Goal: Find specific page/section: Find specific page/section

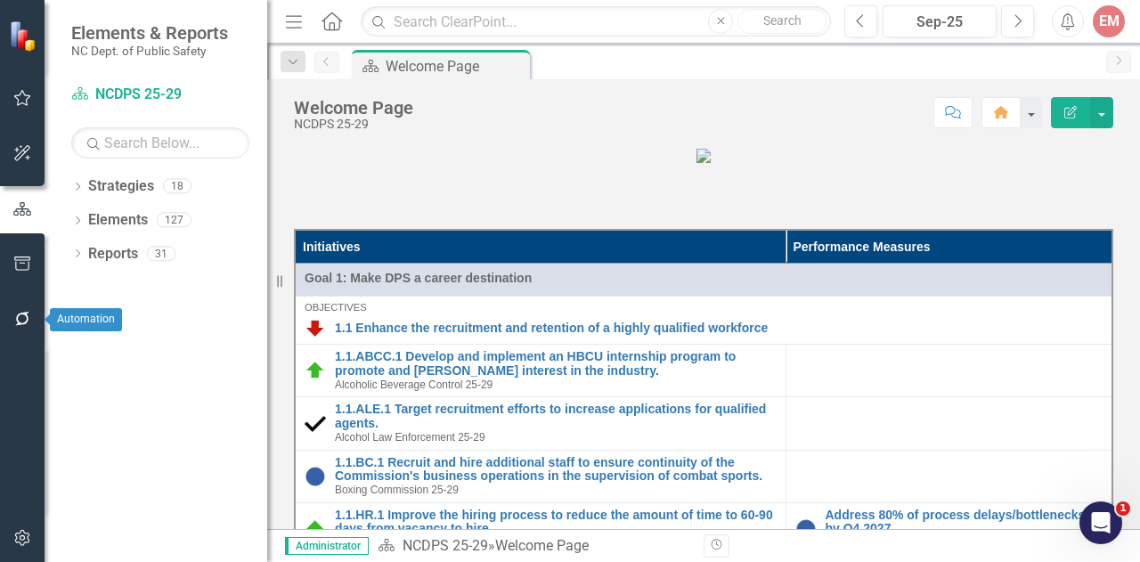
click at [5, 302] on button "button" at bounding box center [23, 319] width 40 height 37
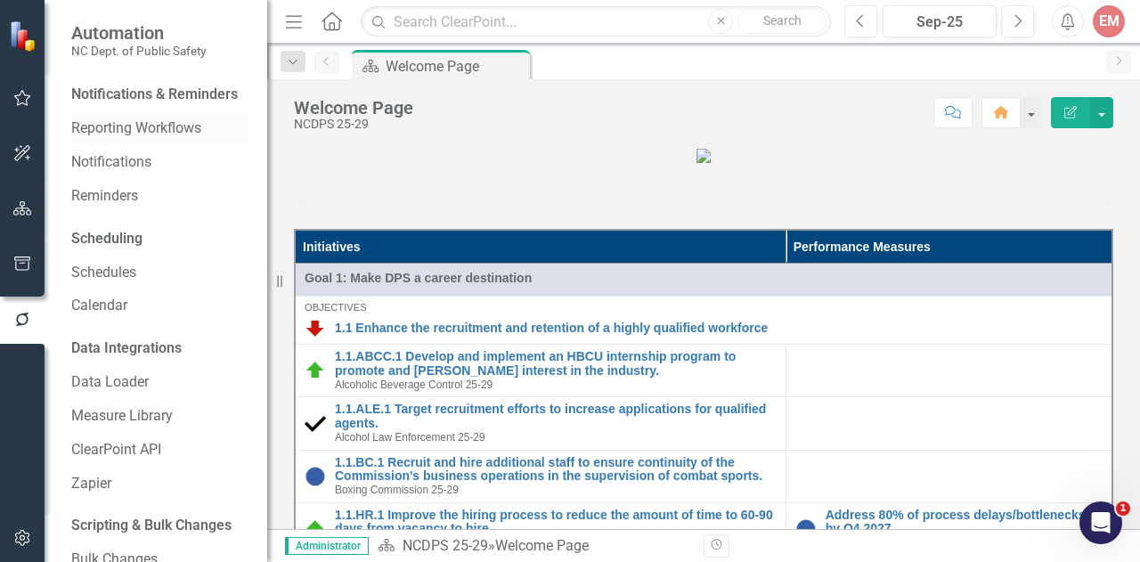
click at [186, 139] on link "Reporting Workflows" at bounding box center [160, 129] width 178 height 20
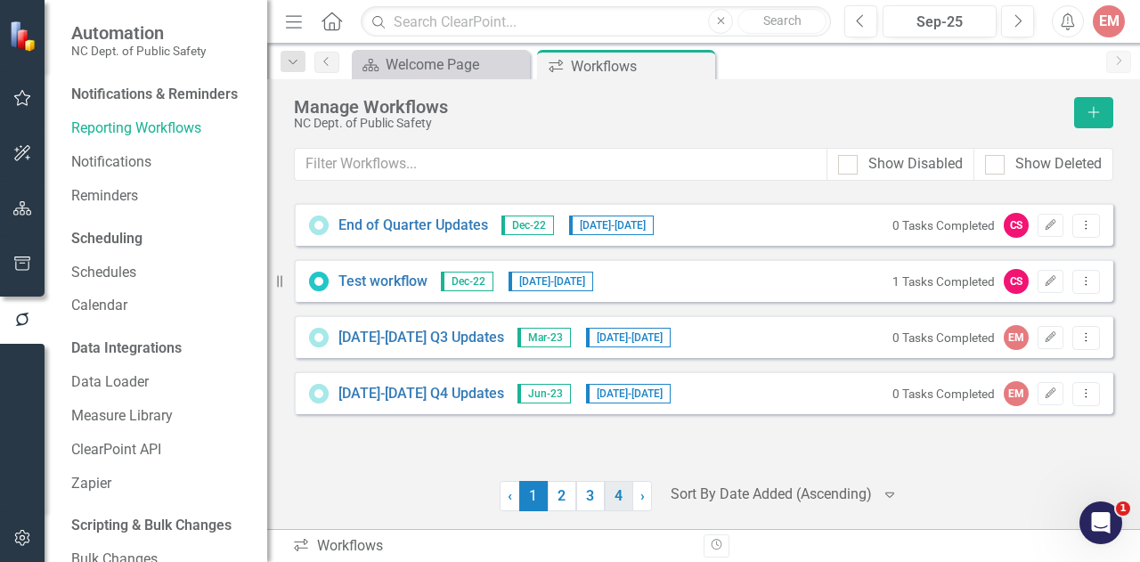
click at [613, 504] on link "4" at bounding box center [619, 496] width 29 height 30
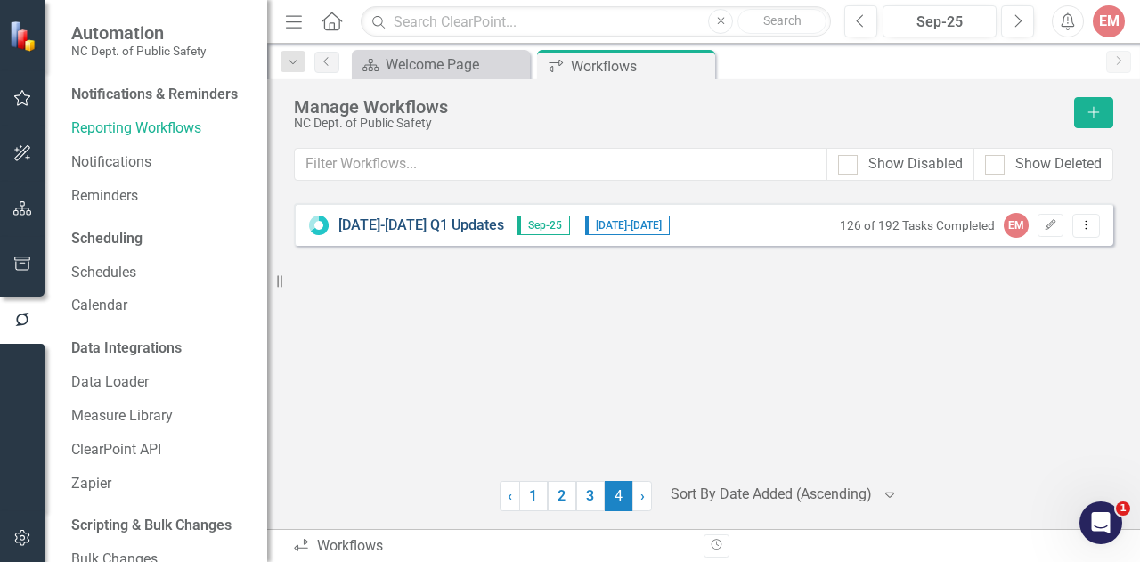
click at [468, 222] on link "[DATE]-[DATE] Q1 Updates" at bounding box center [422, 226] width 166 height 20
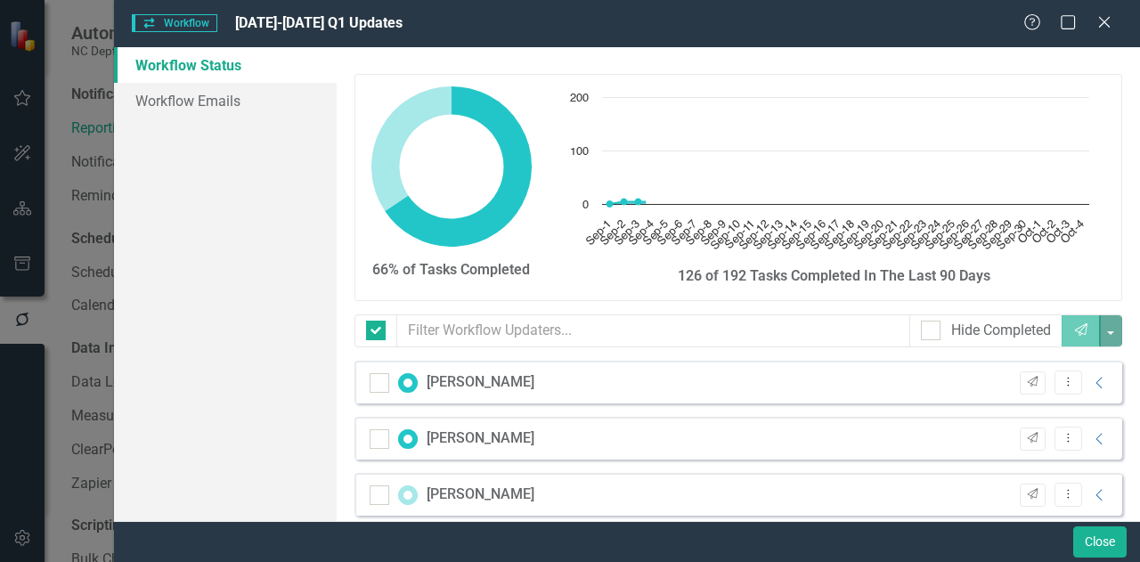
checkbox input "false"
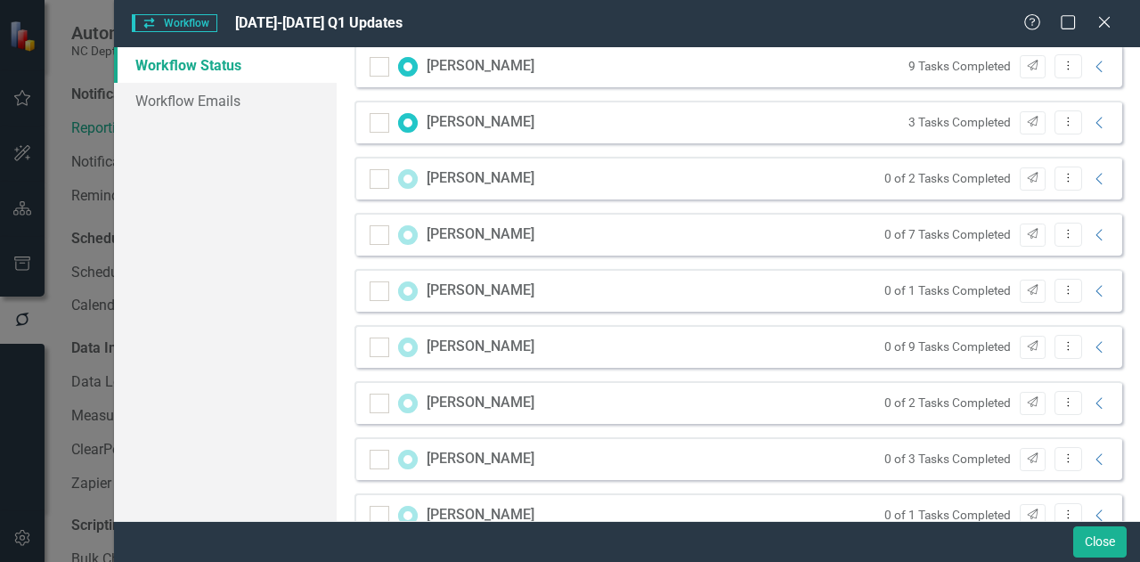
scroll to position [712, 0]
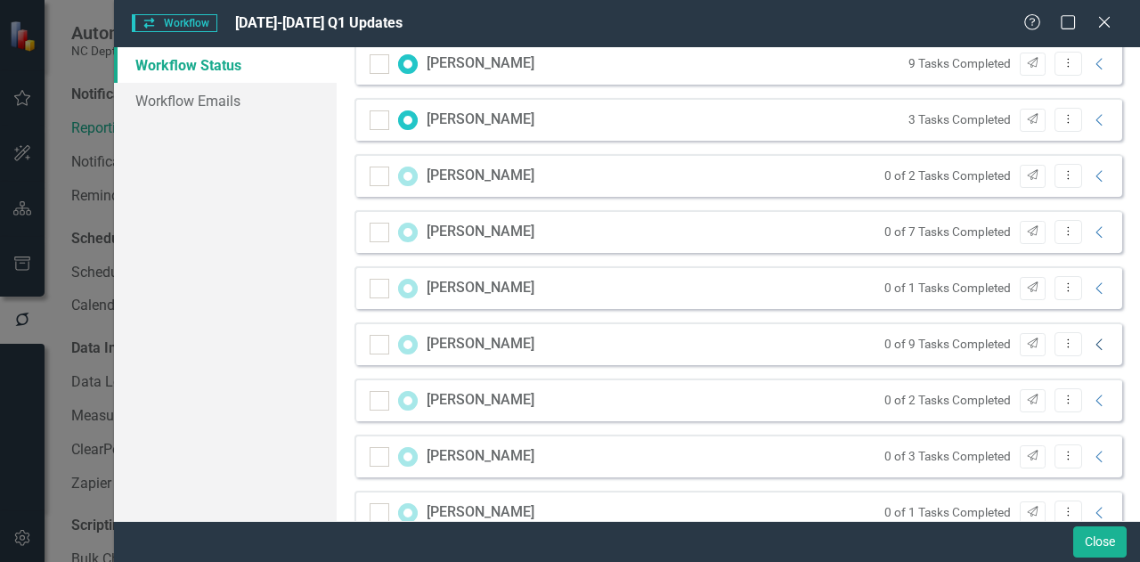
click at [1094, 345] on icon "Collapse" at bounding box center [1100, 345] width 18 height 14
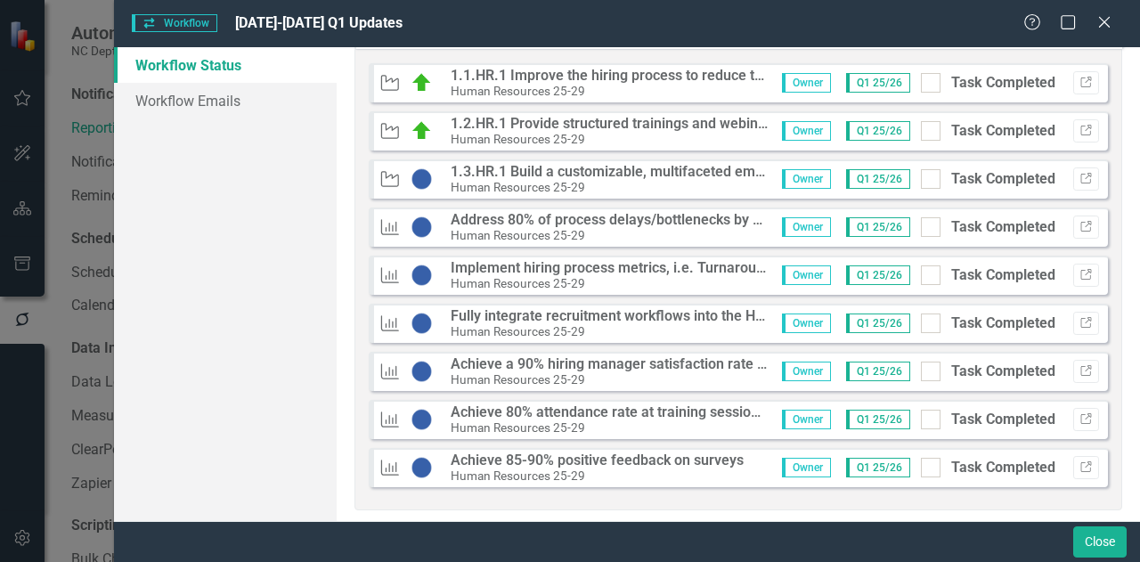
scroll to position [1032, 0]
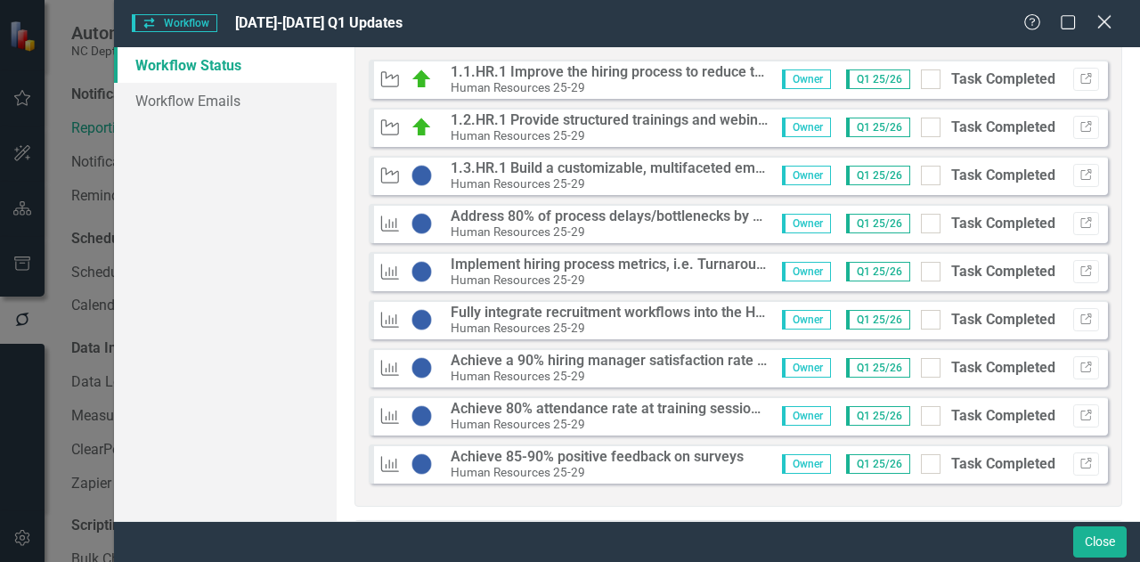
click at [1101, 20] on icon "Close" at bounding box center [1104, 21] width 22 height 17
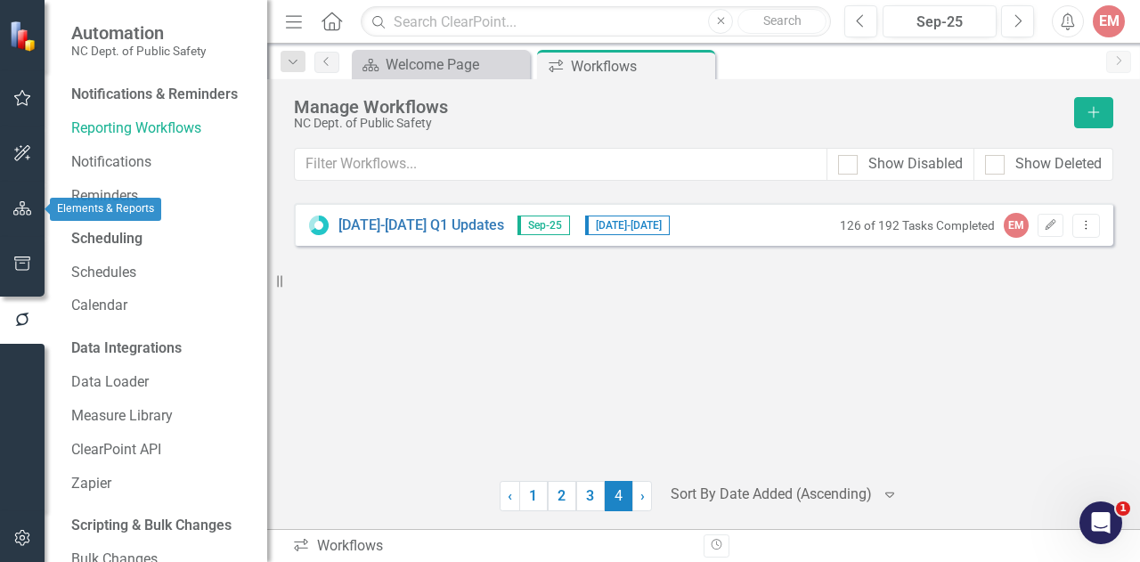
click at [11, 215] on button "button" at bounding box center [23, 209] width 40 height 37
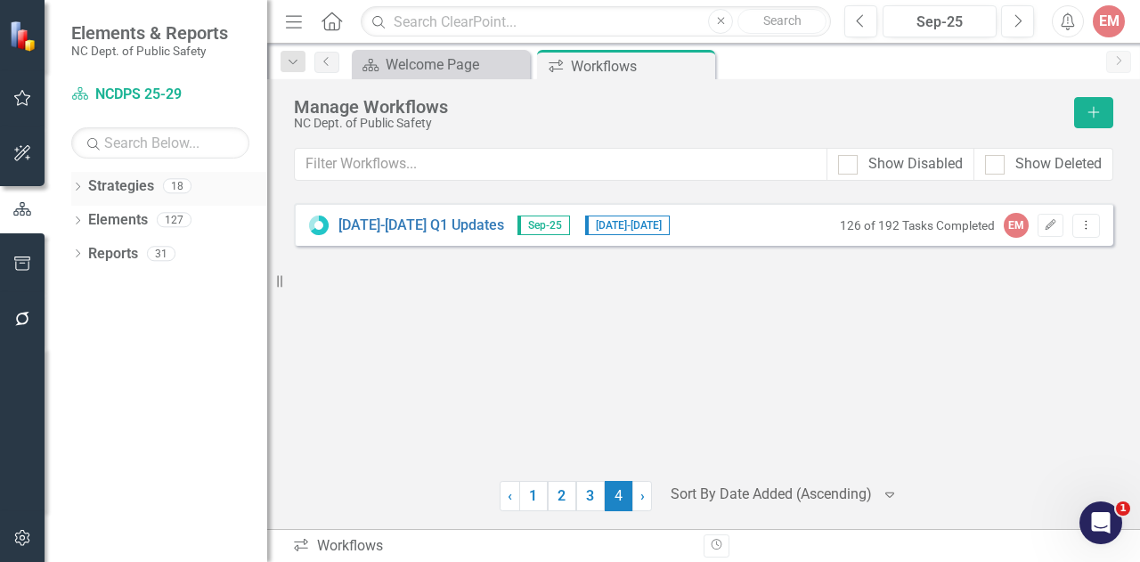
click at [78, 177] on div "Dropdown Strategies 18" at bounding box center [169, 189] width 196 height 34
click at [78, 184] on icon "Dropdown" at bounding box center [77, 189] width 12 height 10
click at [85, 220] on icon "Dropdown" at bounding box center [86, 219] width 13 height 11
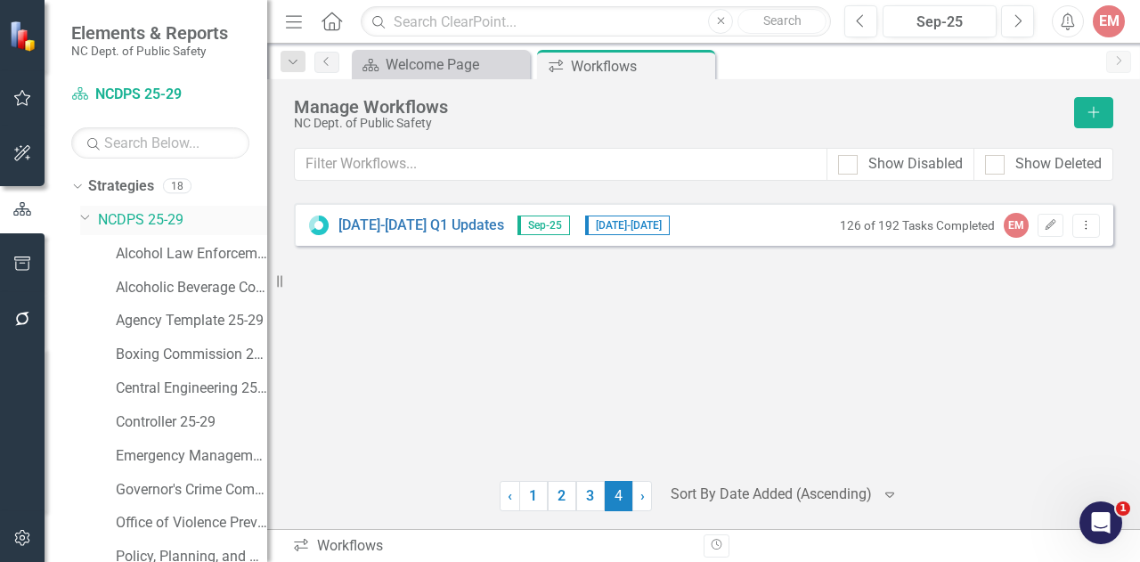
click at [113, 217] on link "NCDPS 25-29" at bounding box center [182, 220] width 169 height 20
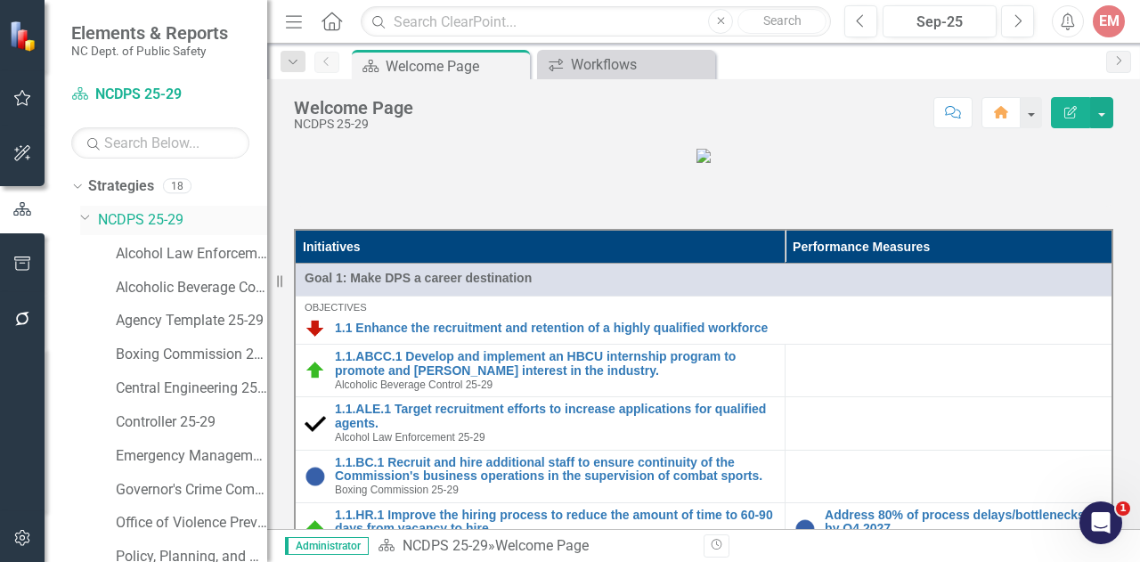
click at [85, 212] on icon "Dropdown" at bounding box center [85, 216] width 11 height 13
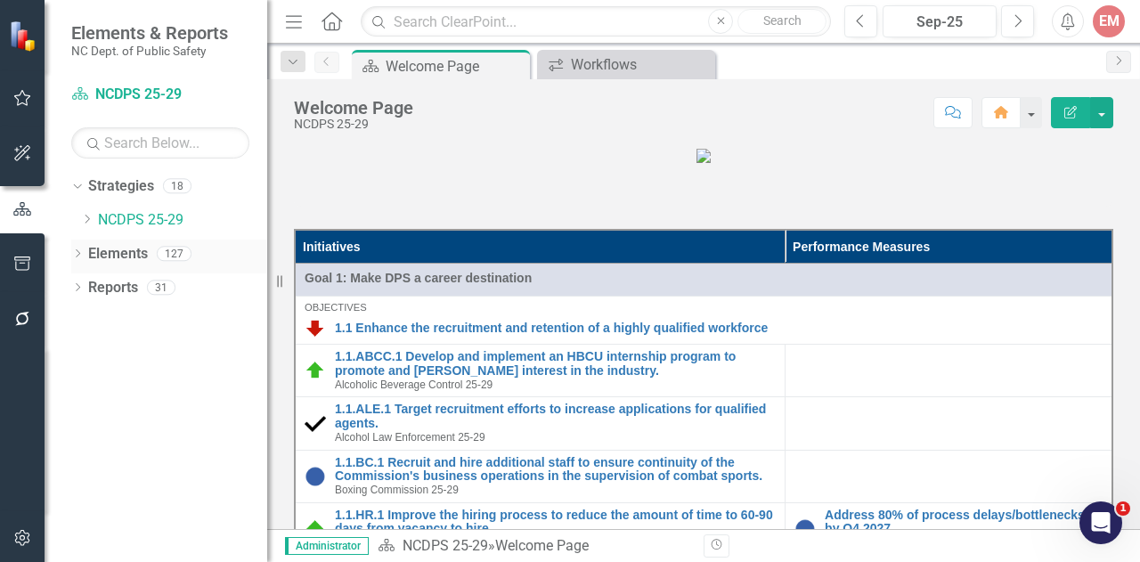
click at [75, 253] on icon "Dropdown" at bounding box center [77, 255] width 12 height 10
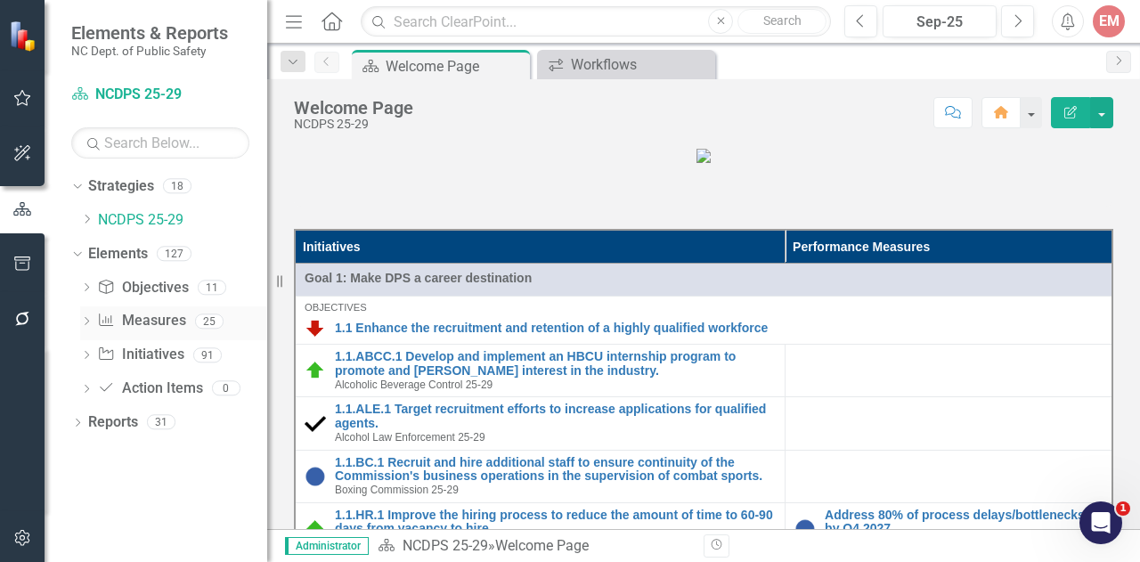
click at [86, 322] on icon "Dropdown" at bounding box center [86, 323] width 12 height 10
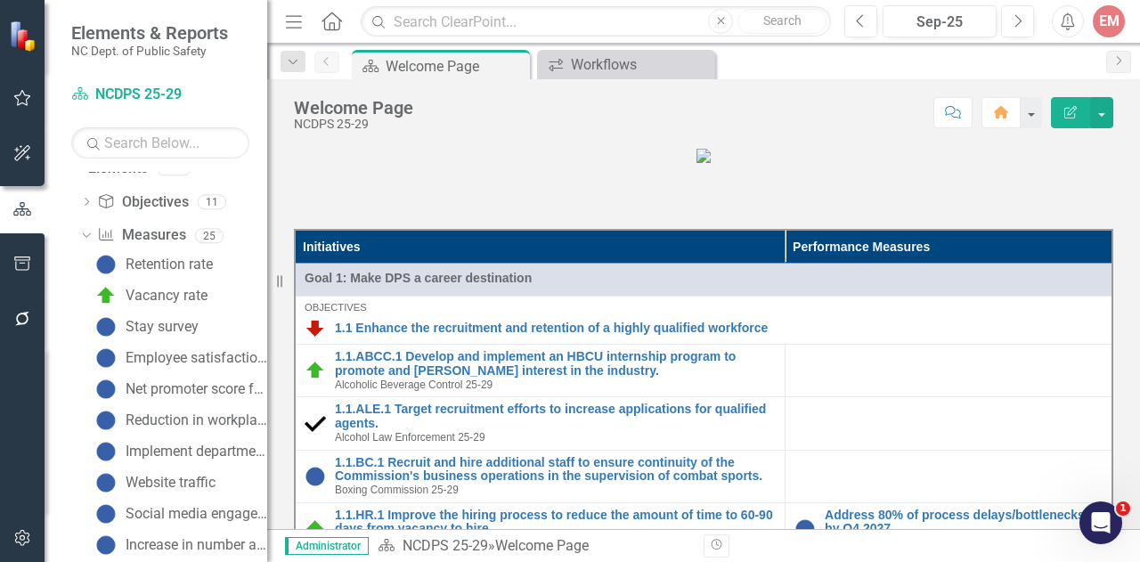
scroll to position [79, 0]
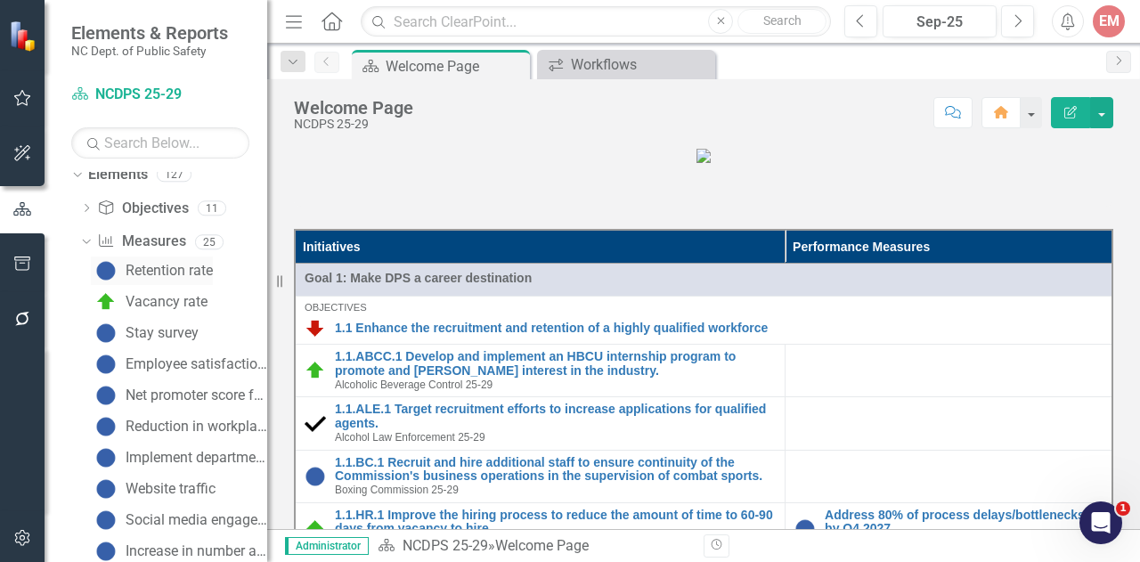
click at [170, 272] on div "Retention rate" at bounding box center [169, 271] width 87 height 16
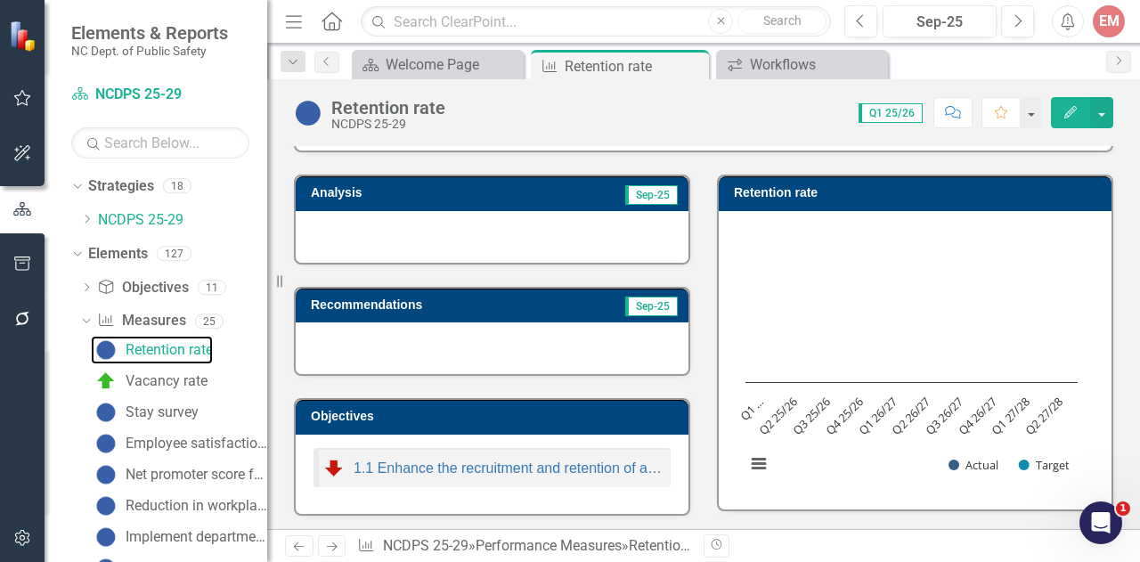
scroll to position [68, 0]
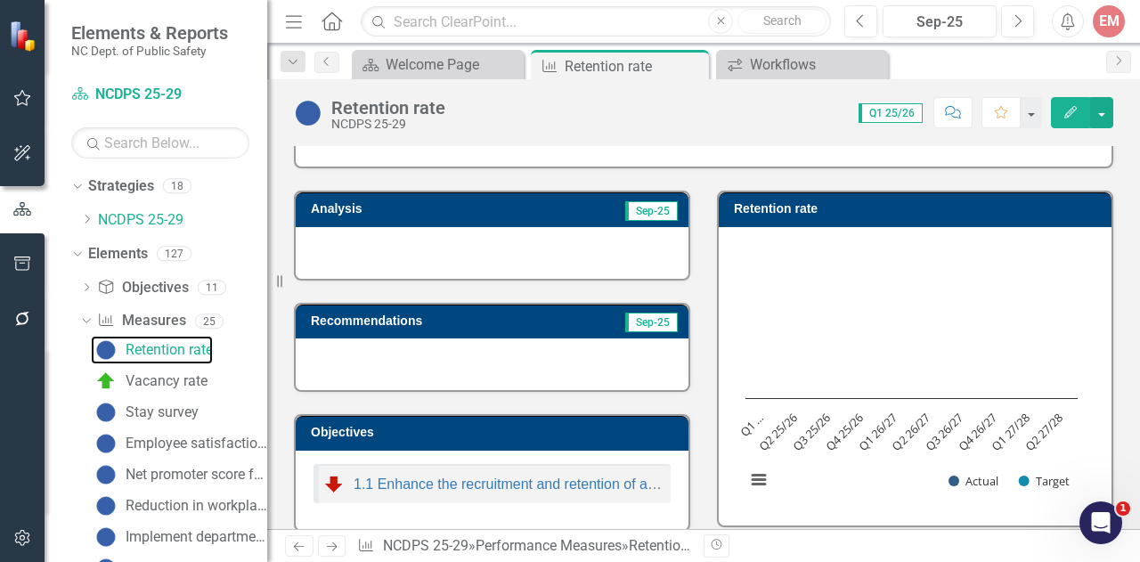
click at [801, 300] on rect "Interactive chart" at bounding box center [912, 374] width 350 height 267
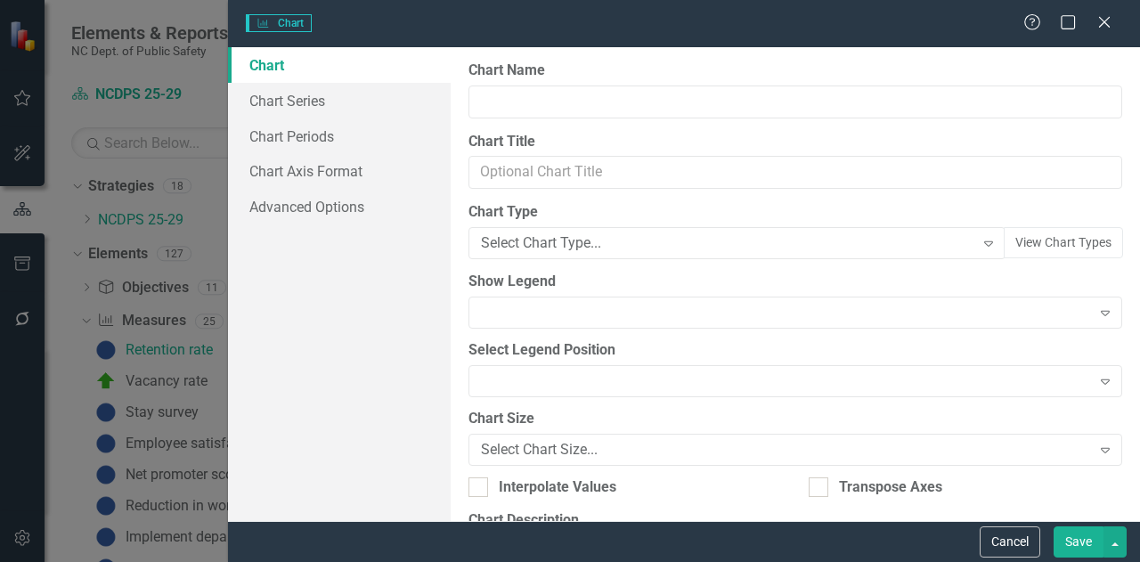
type input "Retention rate"
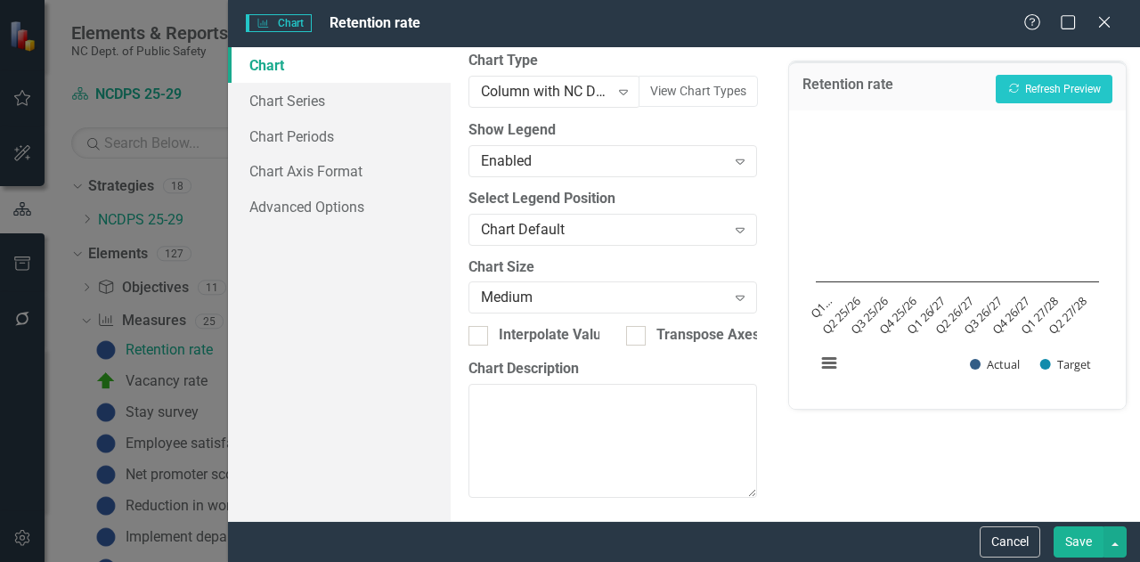
scroll to position [222, 0]
click at [270, 142] on link "Chart Periods" at bounding box center [339, 137] width 223 height 36
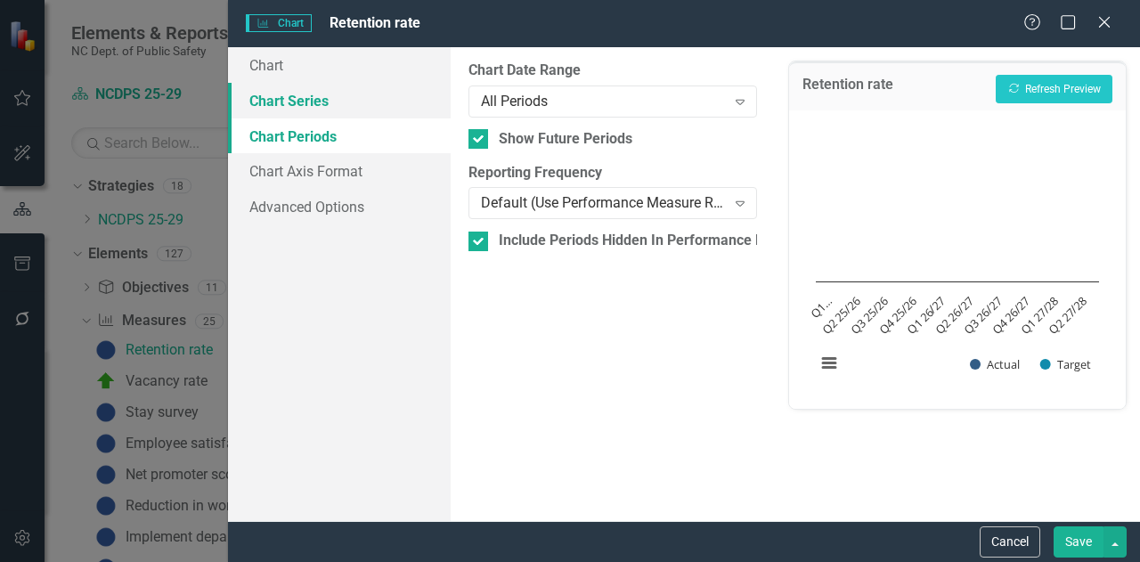
click at [276, 114] on link "Chart Series" at bounding box center [339, 101] width 223 height 36
